Goal: Task Accomplishment & Management: Use online tool/utility

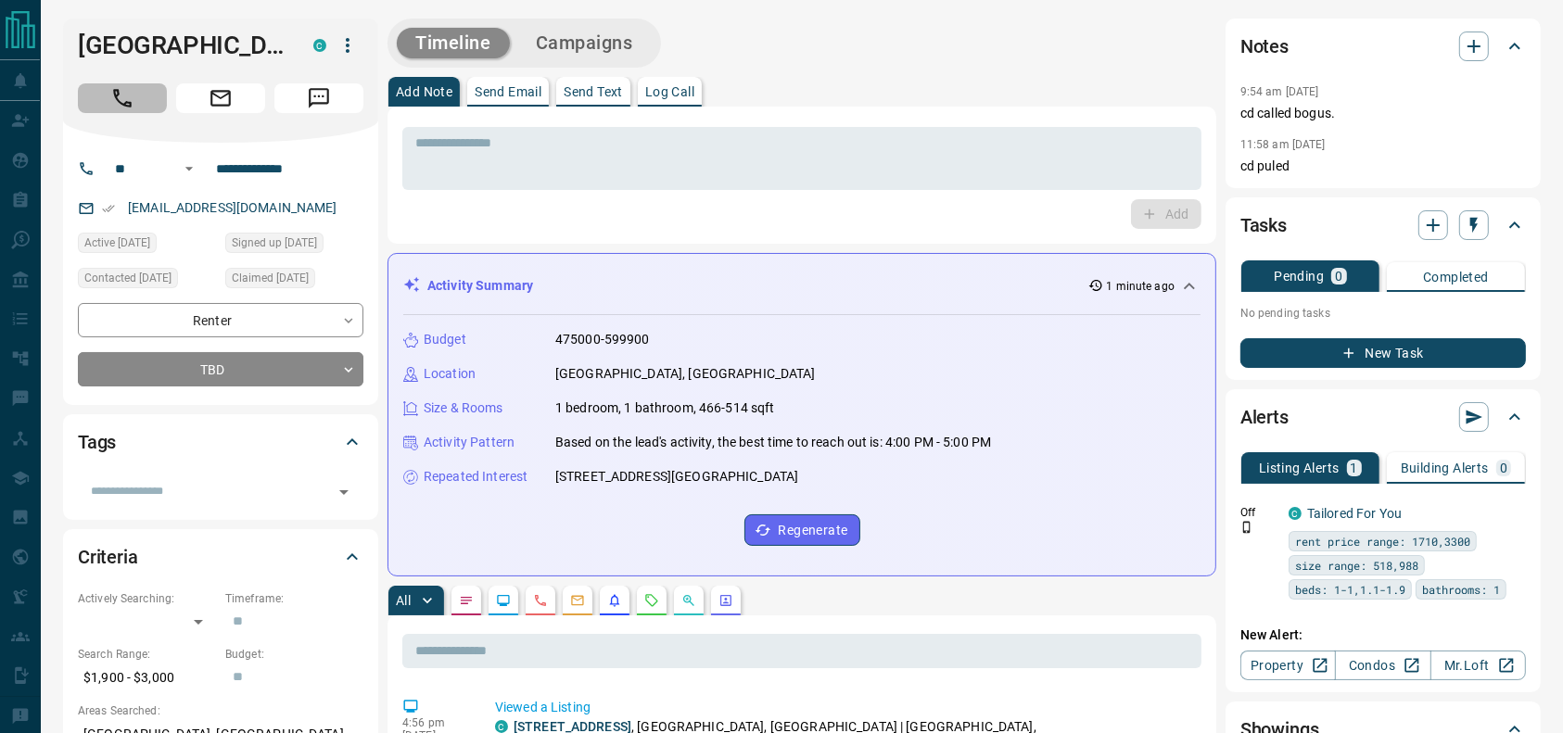
click at [104, 110] on button "Call" at bounding box center [122, 98] width 89 height 30
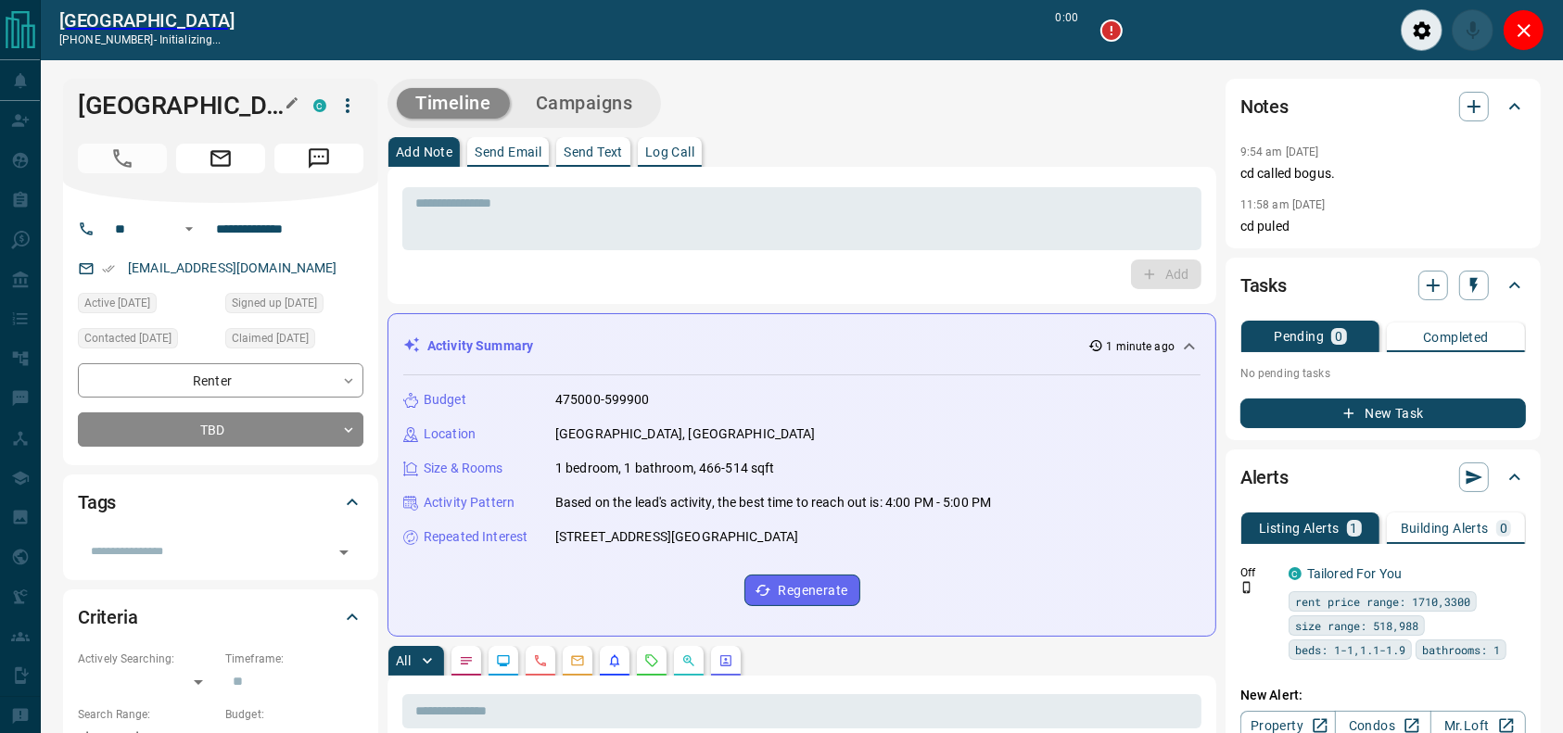
click at [102, 110] on h1 "[GEOGRAPHIC_DATA]" at bounding box center [182, 106] width 208 height 30
click at [1083, 213] on textarea at bounding box center [801, 219] width 773 height 47
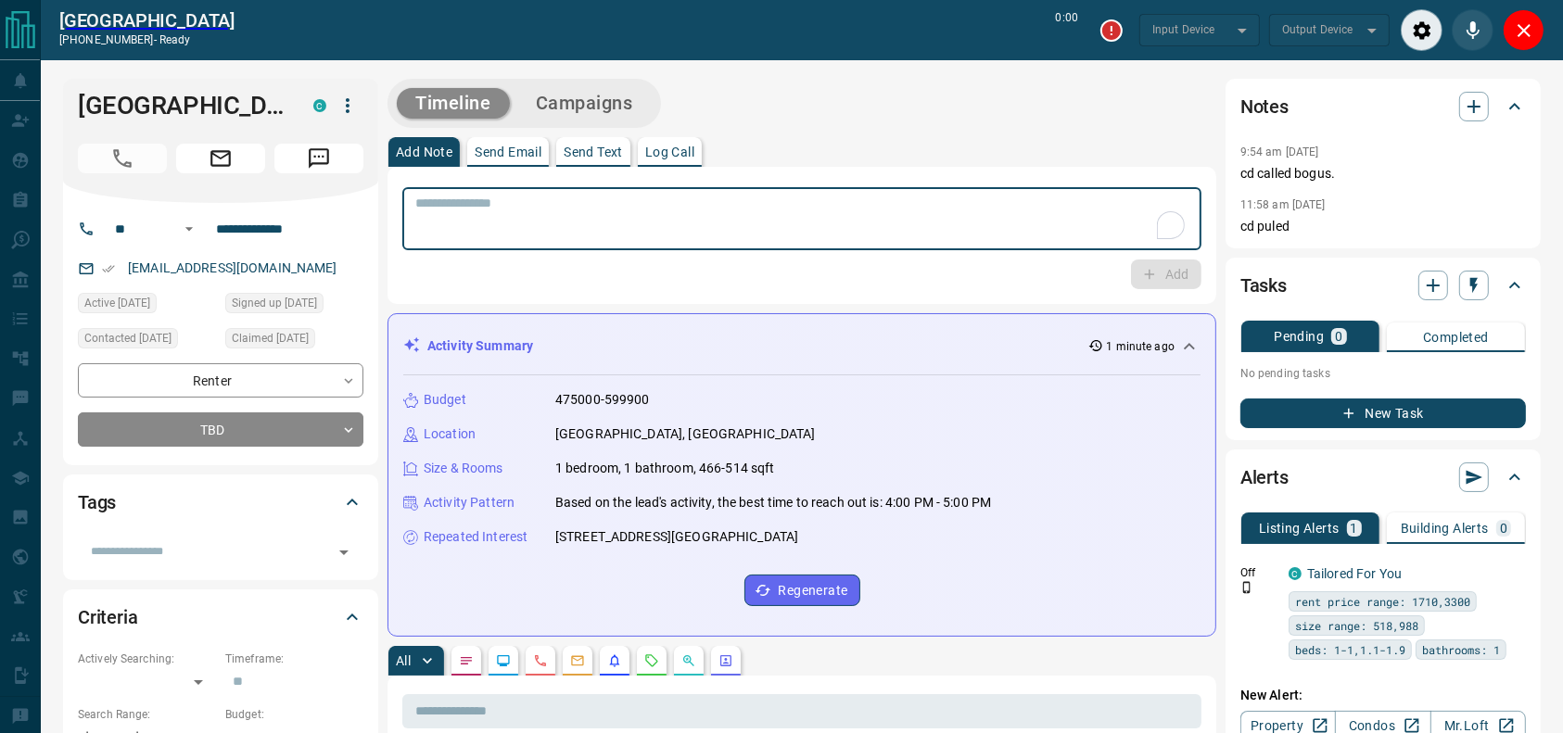
click at [1043, 141] on div "Add Note Send Email Send Text Log Call" at bounding box center [801, 152] width 829 height 30
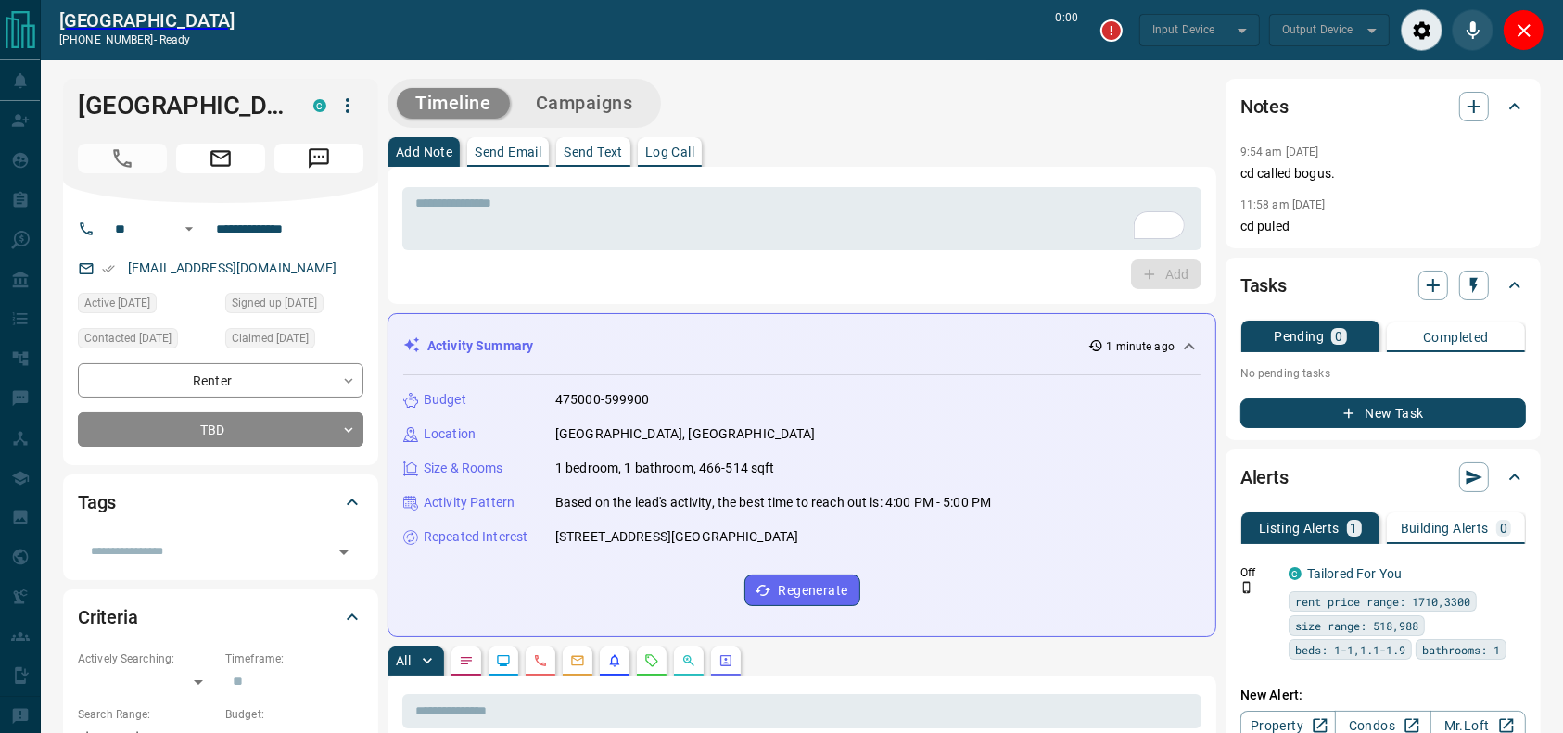
type input "*******"
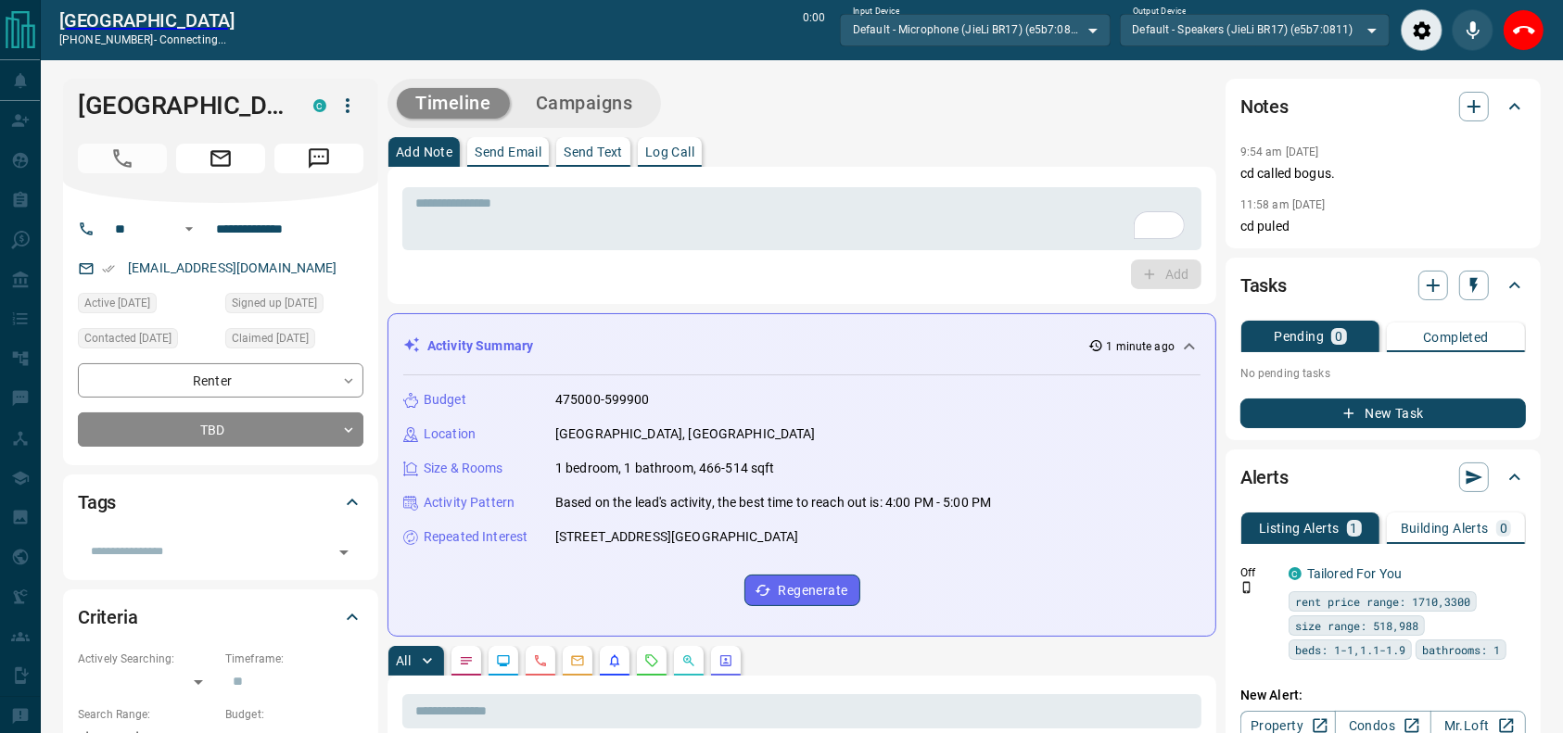
click at [1043, 141] on div "Add Note Send Email Send Text Log Call" at bounding box center [801, 152] width 829 height 30
click at [1518, 36] on icon "Close" at bounding box center [1524, 30] width 22 height 22
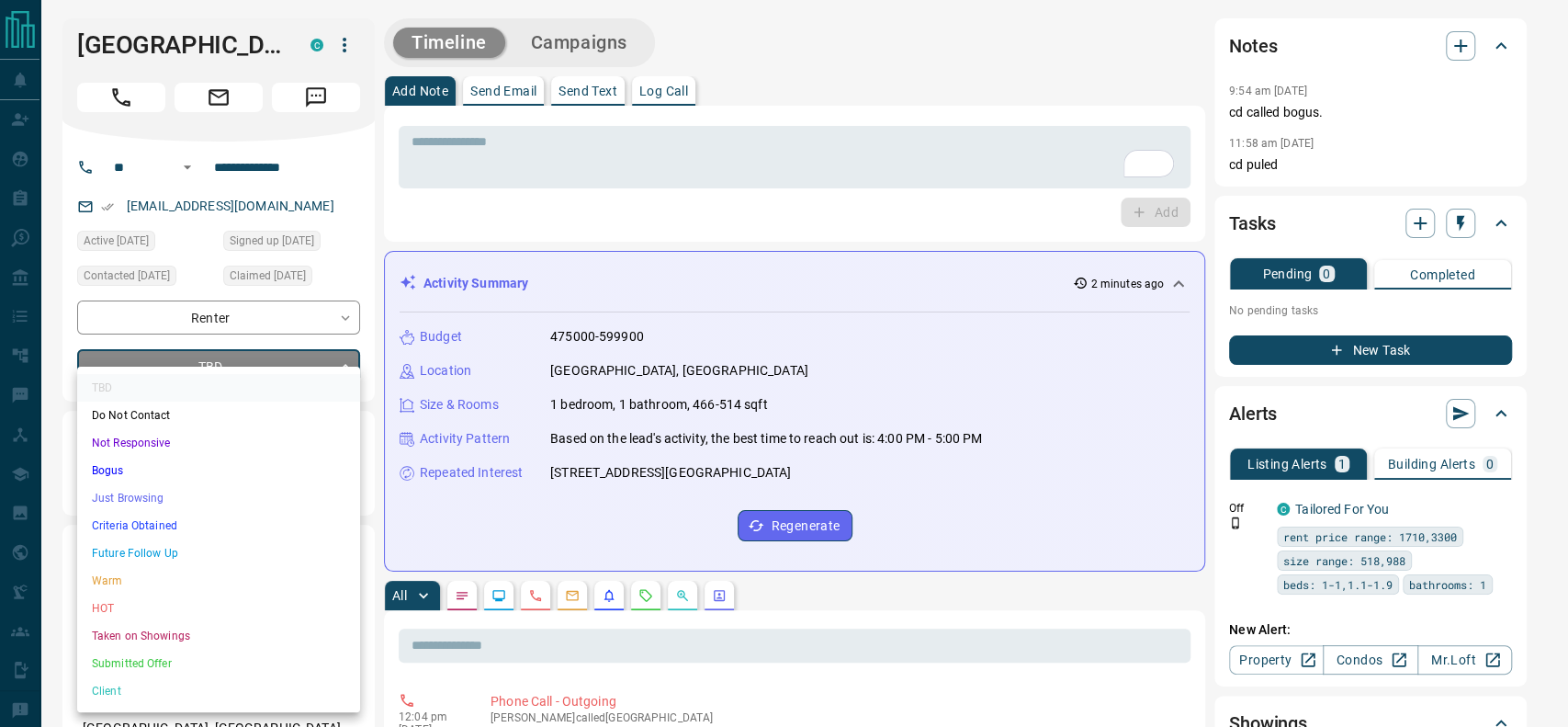
click at [248, 496] on li "Just Browsing" at bounding box center [218, 498] width 282 height 28
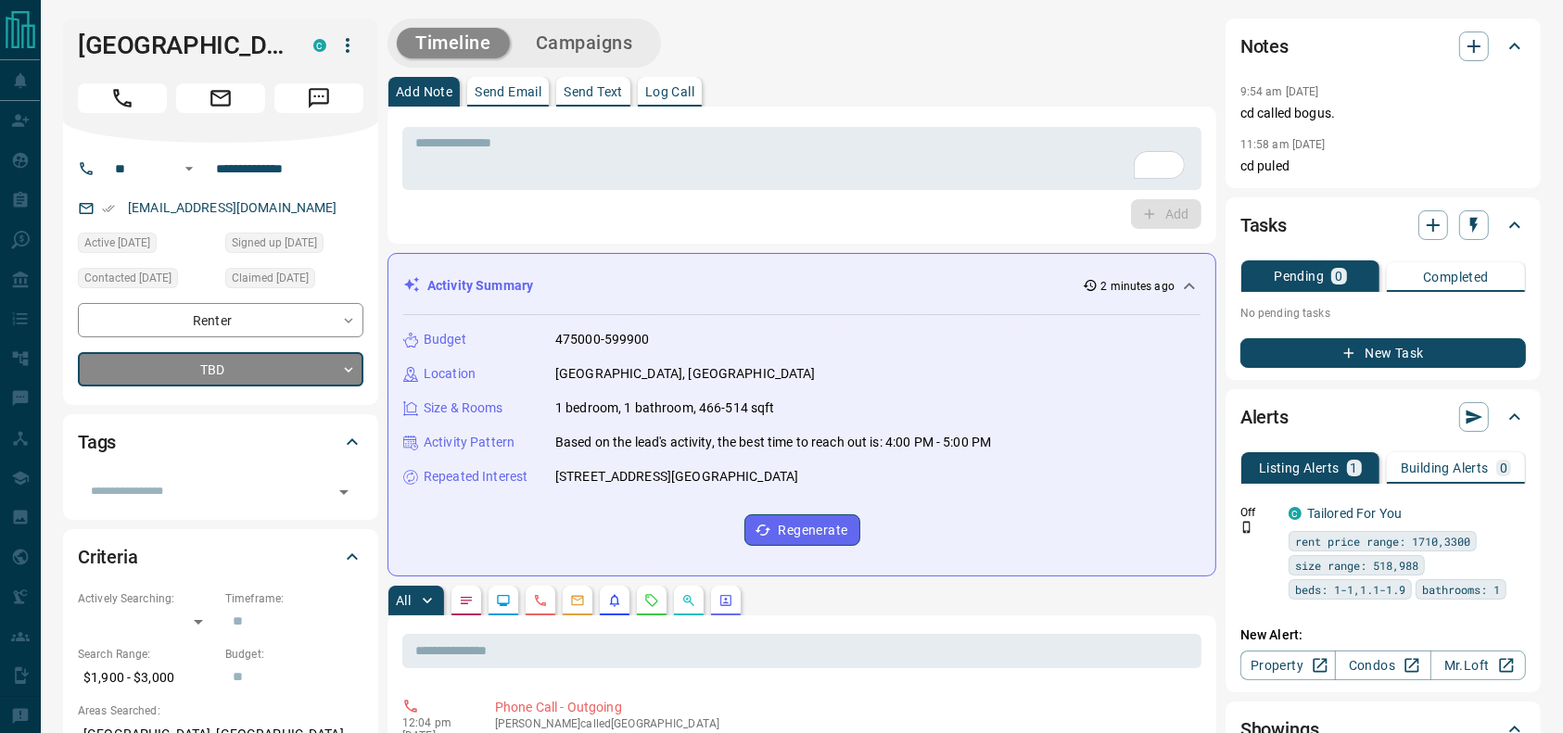
click at [643, 48] on button "Campaigns" at bounding box center [584, 43] width 134 height 31
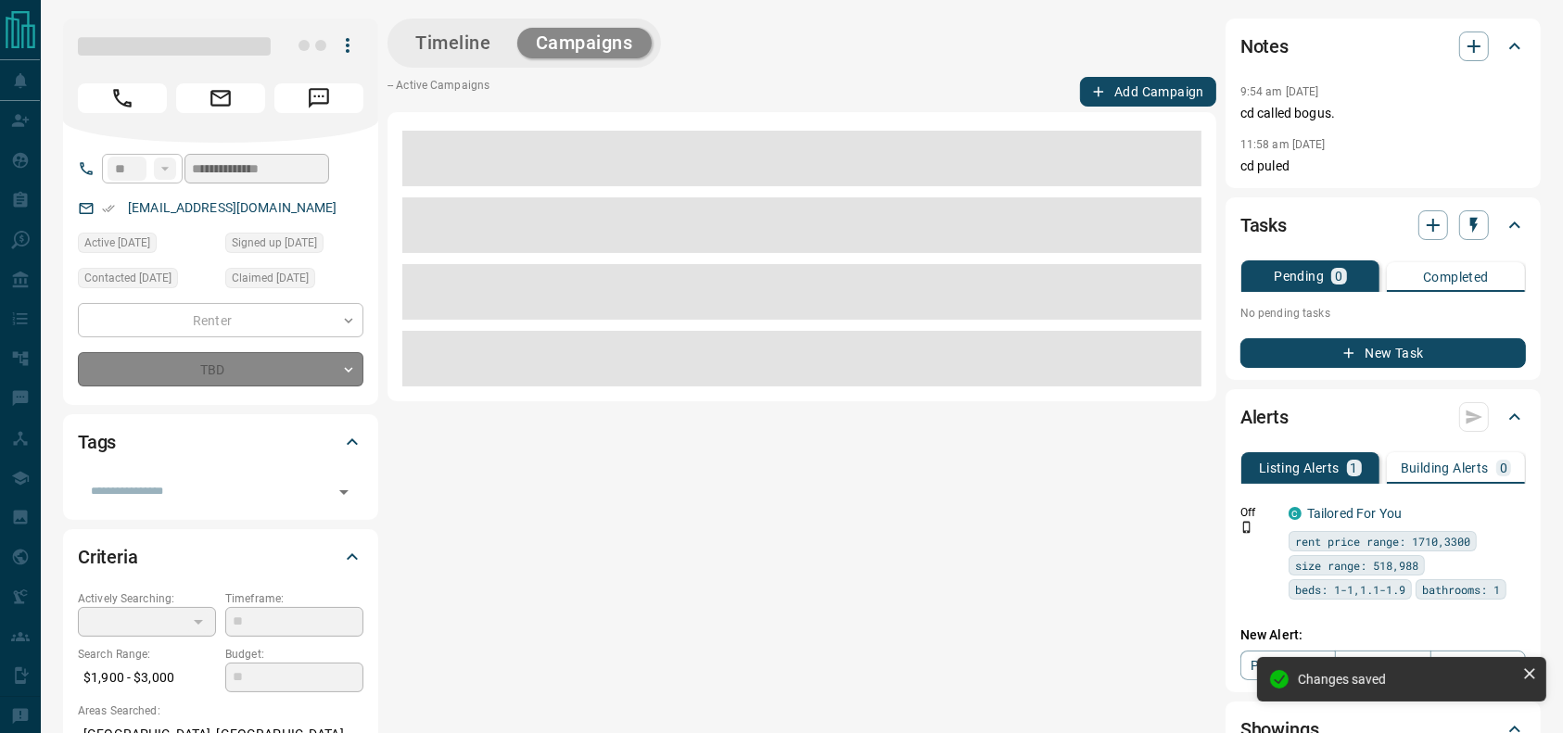
type input "*"
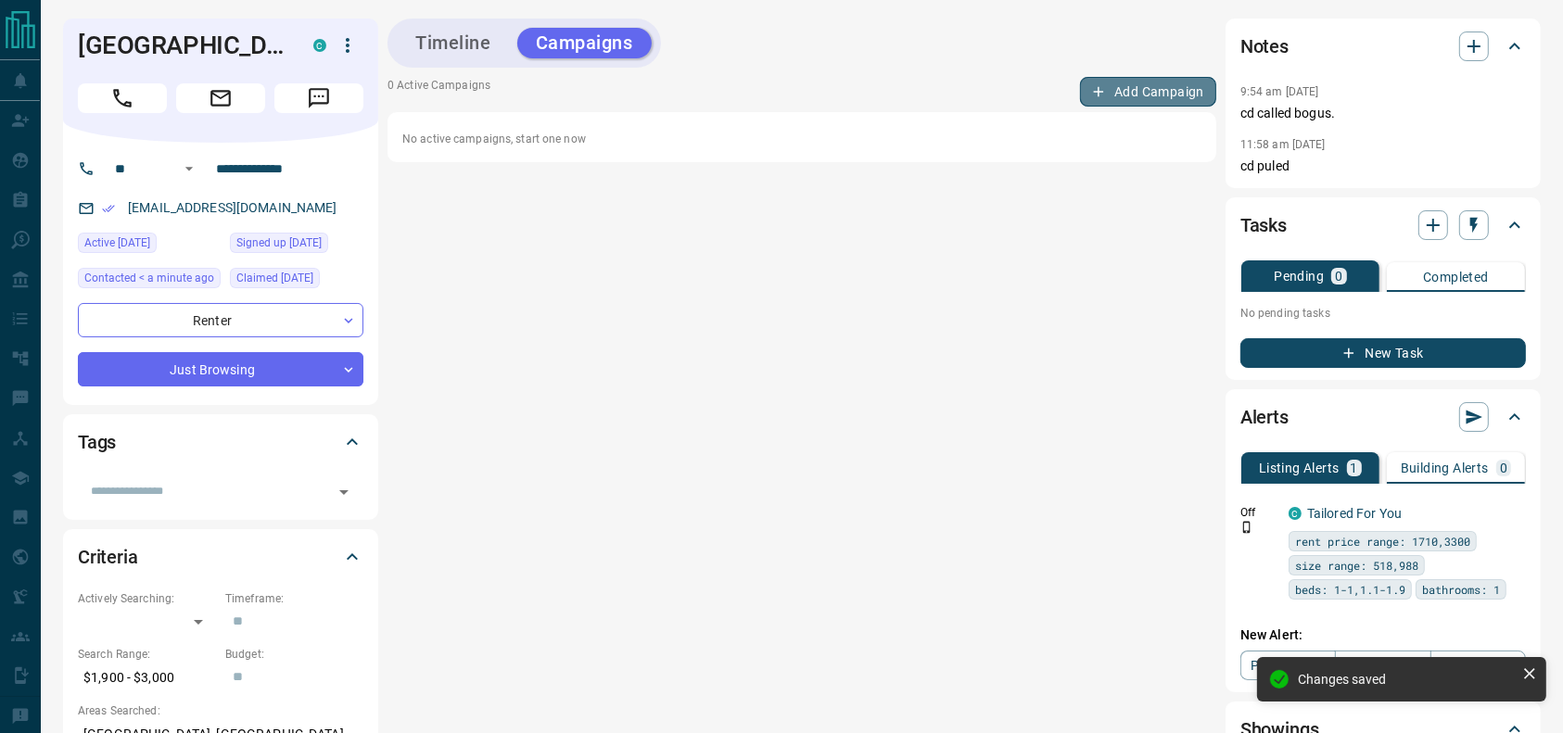
click at [1177, 88] on button "Add Campaign" at bounding box center [1148, 92] width 136 height 30
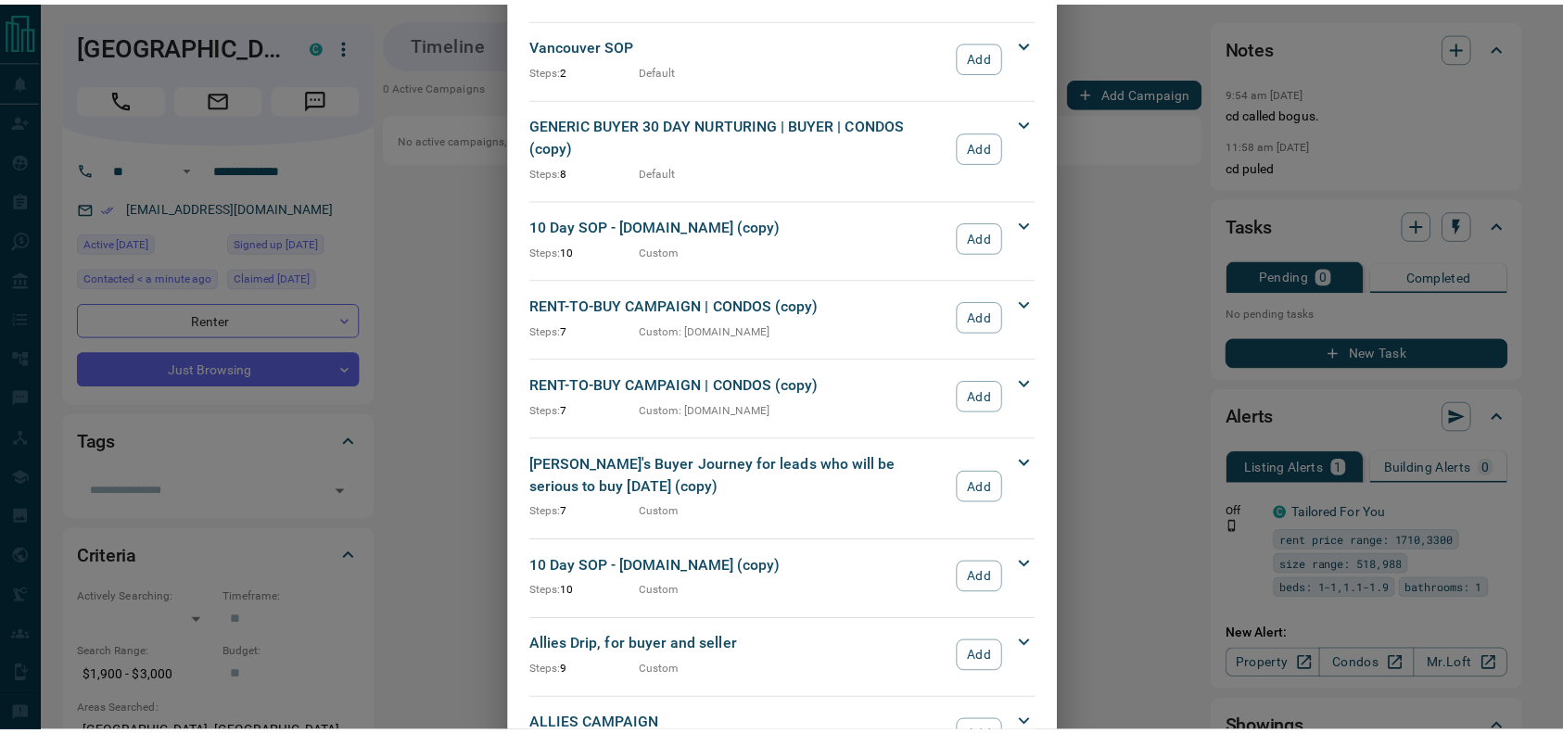
scroll to position [1996, 0]
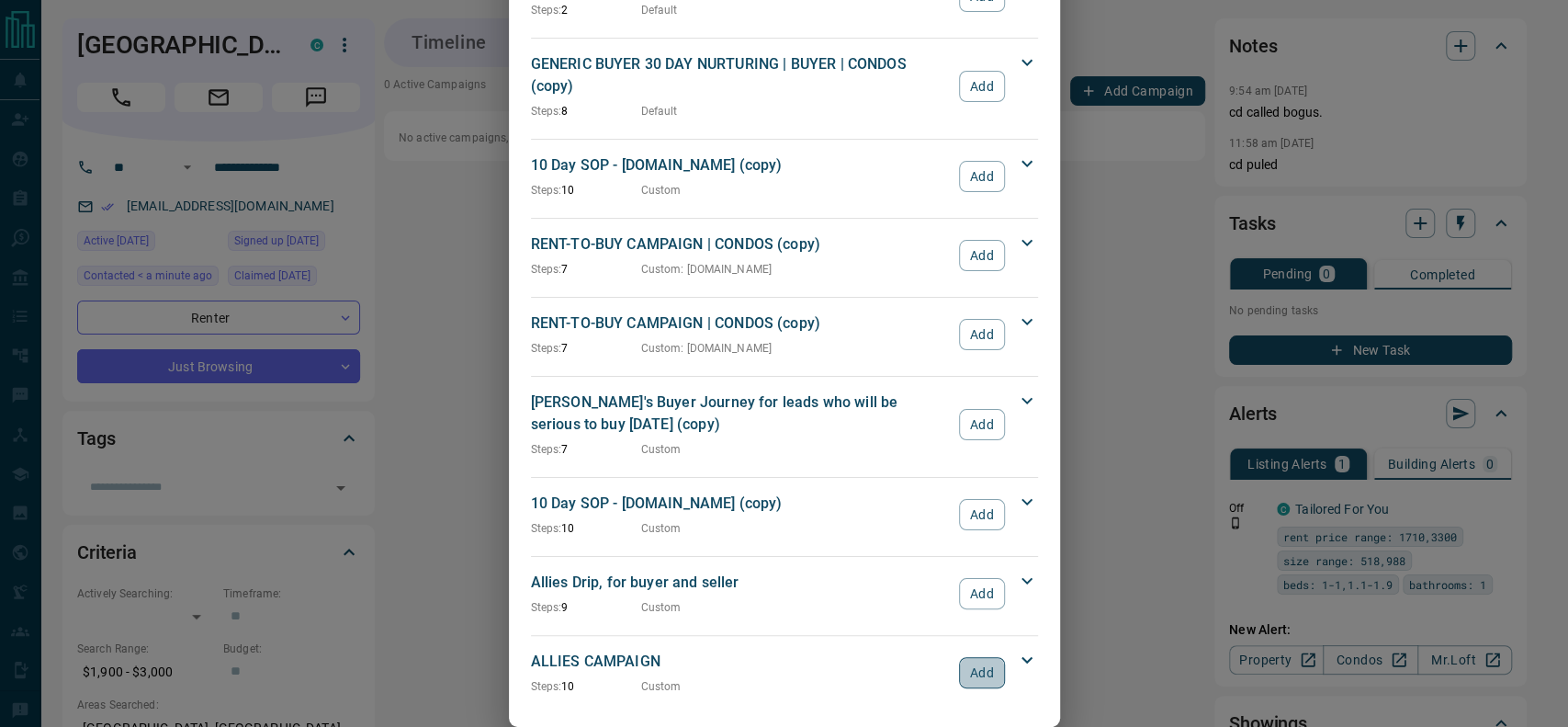
click at [959, 658] on button "Add" at bounding box center [981, 673] width 45 height 32
